Goal: Find specific page/section: Find specific page/section

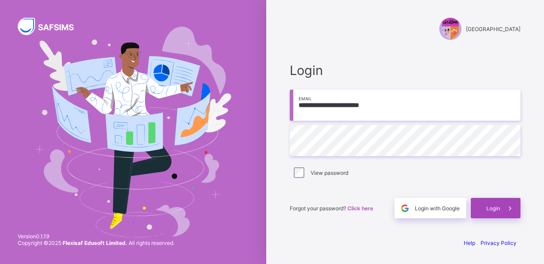
click at [496, 211] on span "Login" at bounding box center [494, 208] width 14 height 7
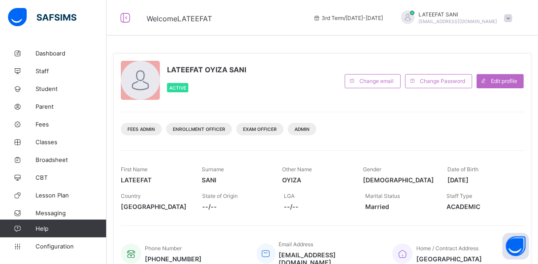
click at [381, 53] on div "LATEEFAT OYIZA SANI Active Change email Change Password Edit profile Fees Admin…" at bounding box center [322, 166] width 418 height 238
click at [377, 118] on div "Fees Admin Enrollment Officer Exam Officer Admin" at bounding box center [322, 126] width 403 height 28
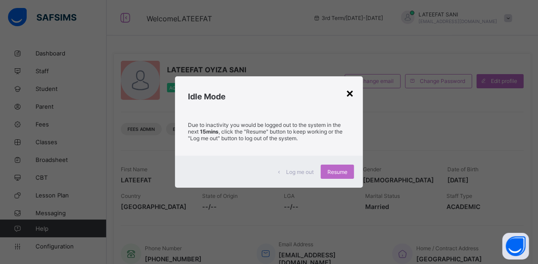
click at [351, 90] on div "×" at bounding box center [350, 92] width 8 height 15
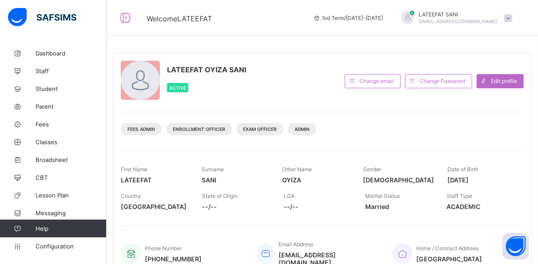
click at [384, 45] on div "LATEEFAT OYIZA SANI Active Change email Change Password Edit profile Fees Admin…" at bounding box center [322, 261] width 431 height 435
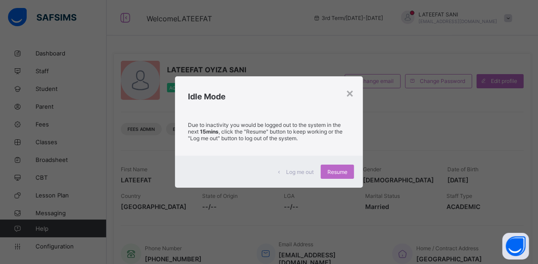
click at [384, 163] on div "× Idle Mode Due to inactivity you would be logged out to the system in the next…" at bounding box center [269, 132] width 538 height 264
click at [350, 92] on div "×" at bounding box center [350, 92] width 8 height 15
click at [351, 92] on div "×" at bounding box center [350, 92] width 8 height 15
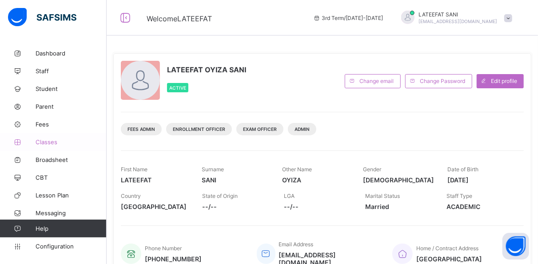
click at [55, 143] on span "Classes" at bounding box center [71, 142] width 71 height 7
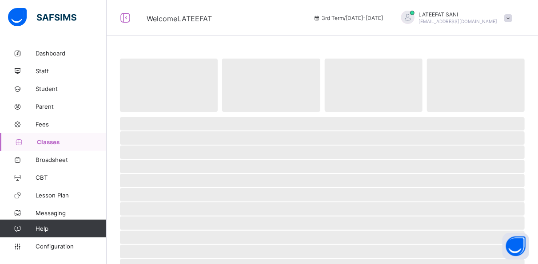
scroll to position [32, 0]
